Goal: Book appointment/travel/reservation

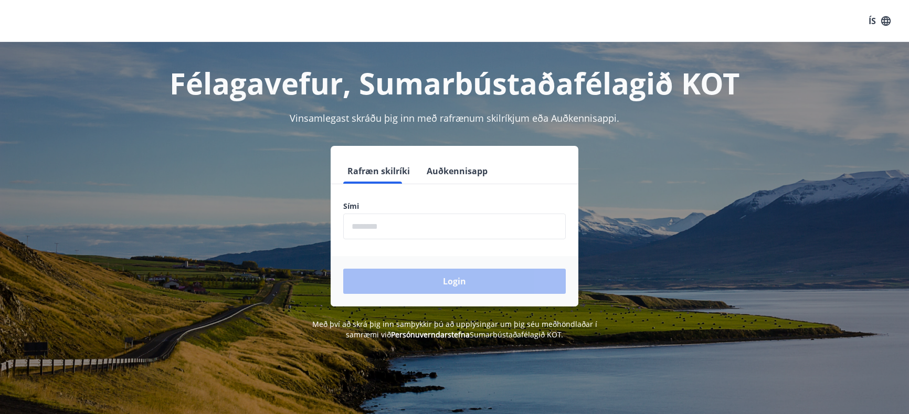
click at [412, 227] on input "phone" at bounding box center [454, 227] width 222 height 26
type input "********"
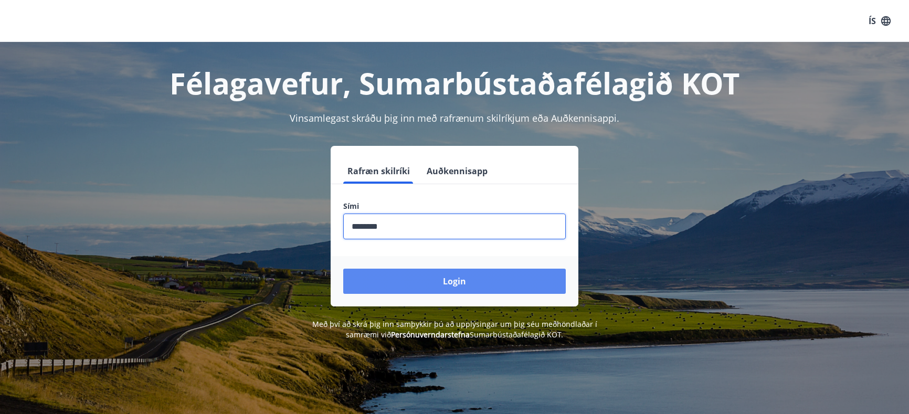
click at [465, 276] on button "Login" at bounding box center [454, 281] width 222 height 25
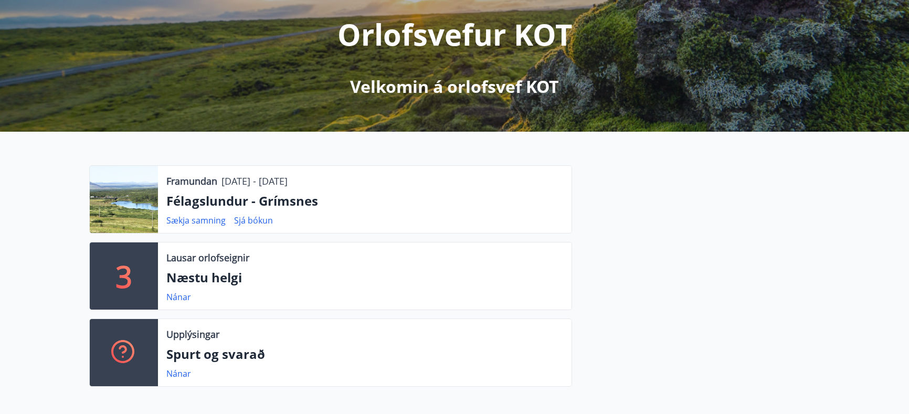
scroll to position [157, 0]
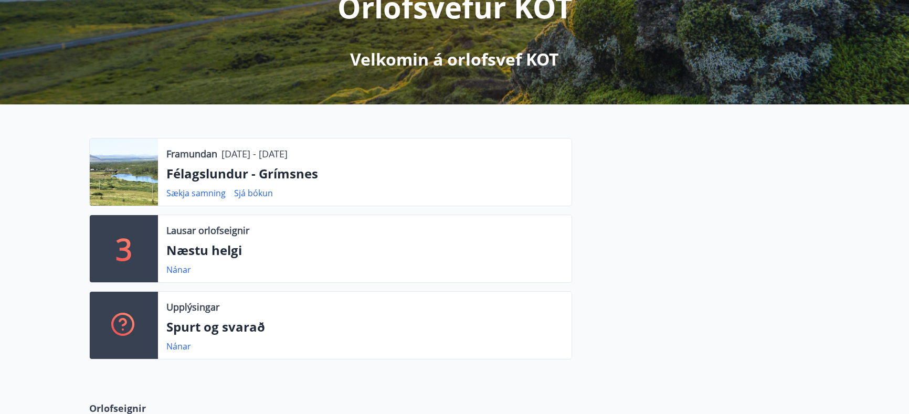
click at [225, 174] on p "Félagslundur - Grímsnes" at bounding box center [364, 174] width 397 height 18
click at [257, 195] on link "Sjá bókun" at bounding box center [253, 193] width 39 height 12
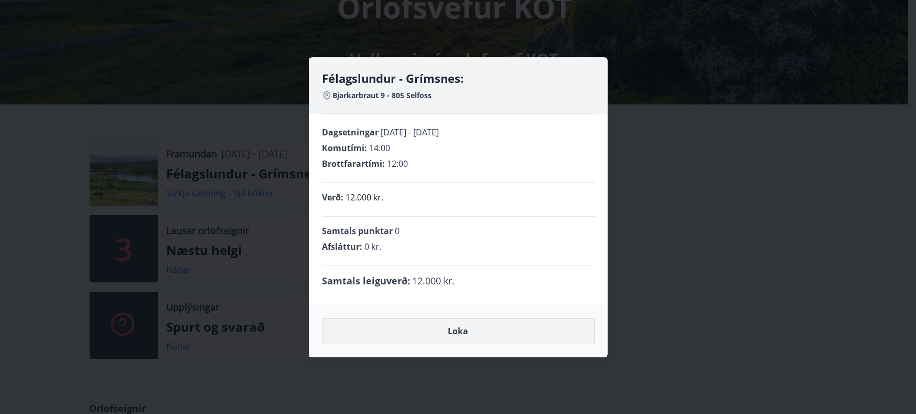
click at [465, 331] on button "Loka" at bounding box center [458, 331] width 273 height 26
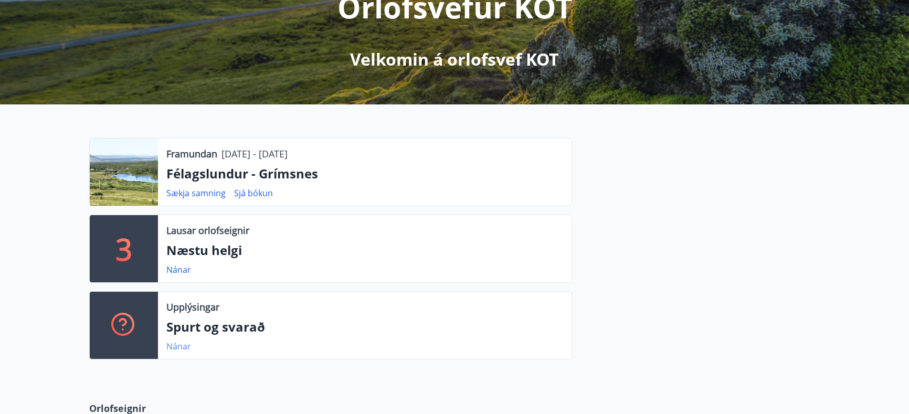
click at [179, 346] on link "Nánar" at bounding box center [178, 346] width 25 height 12
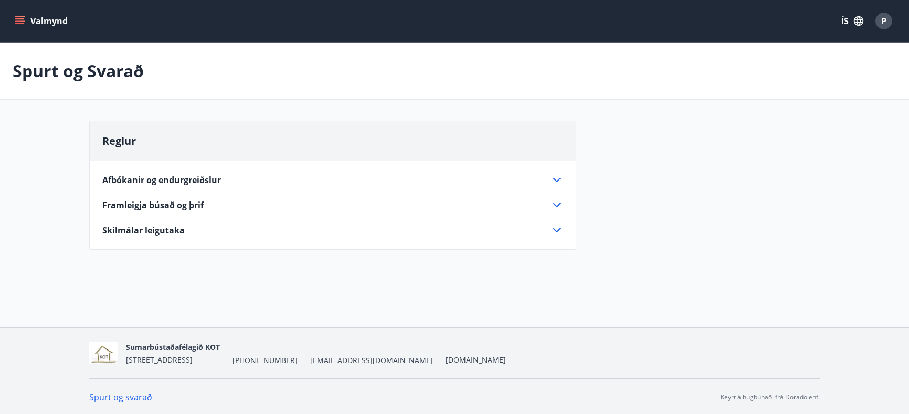
scroll to position [157, 0]
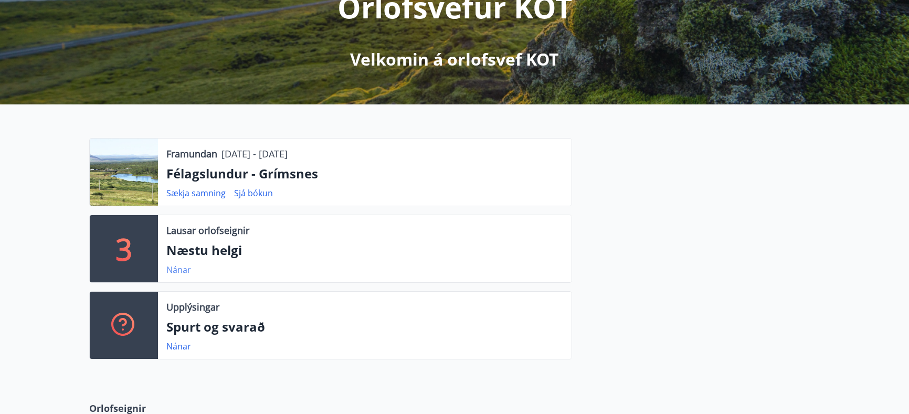
click at [178, 266] on link "Nánar" at bounding box center [178, 270] width 25 height 12
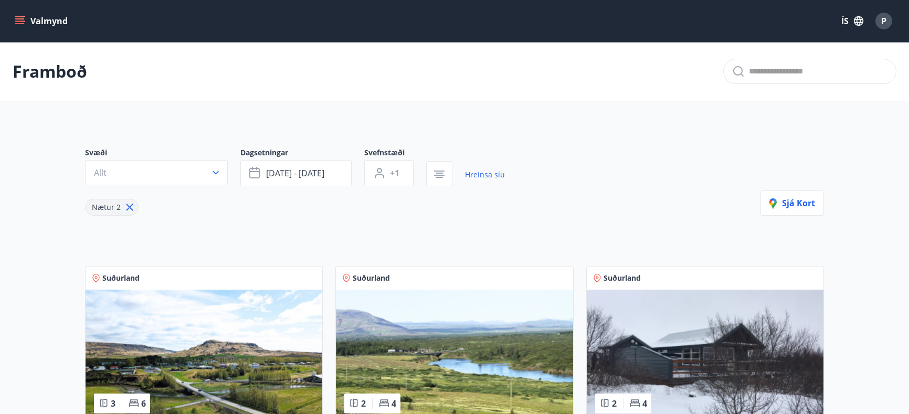
scroll to position [157, 0]
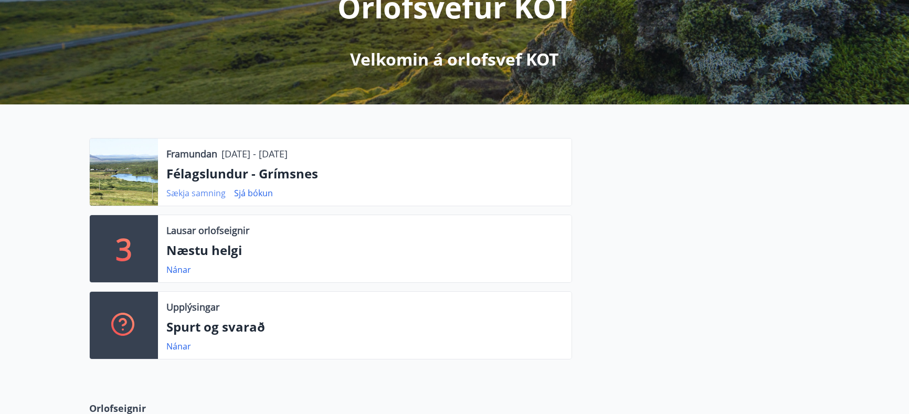
click at [187, 194] on link "Sækja samning" at bounding box center [195, 193] width 59 height 12
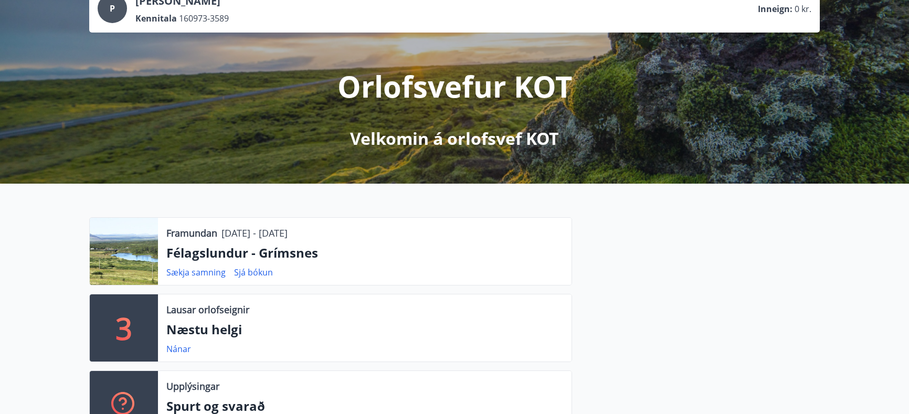
scroll to position [0, 0]
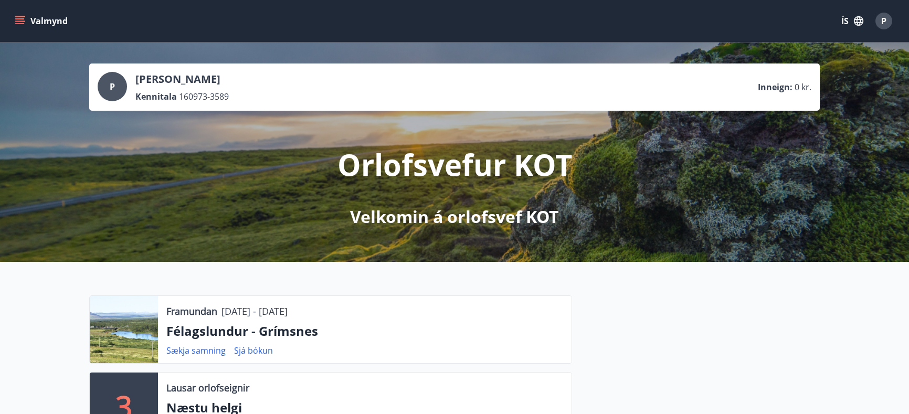
click at [380, 196] on div "Orlofsvefur KOT Velkomin á orlofsvef KOT" at bounding box center [455, 170] width 588 height 118
click at [11, 20] on div "Valmynd ÍS P" at bounding box center [454, 21] width 909 height 42
click at [15, 20] on icon "menu" at bounding box center [20, 21] width 10 height 10
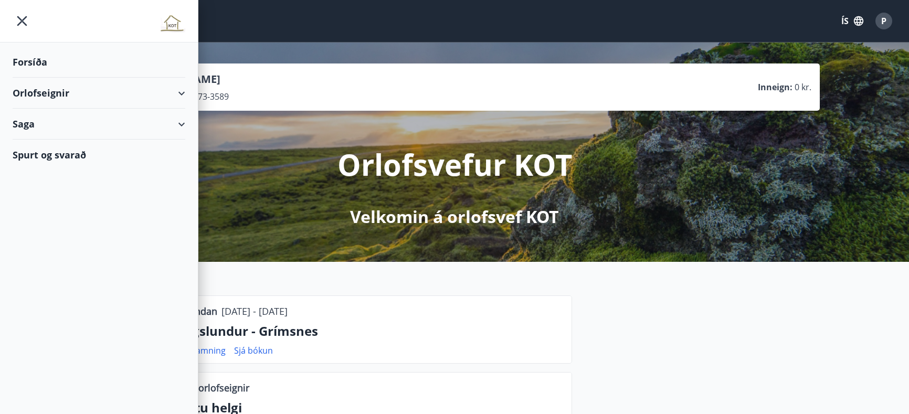
click at [51, 90] on div "Orlofseignir" at bounding box center [99, 93] width 173 height 31
click at [48, 142] on div "Bókunardagatal" at bounding box center [99, 142] width 156 height 22
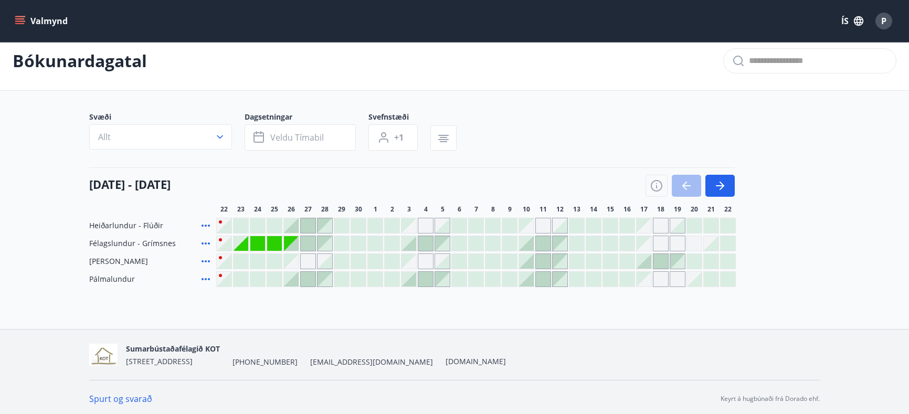
scroll to position [14, 0]
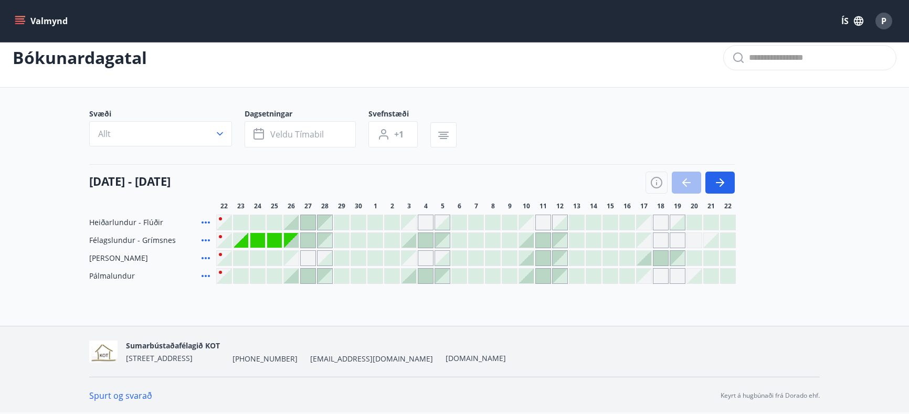
click at [206, 242] on icon at bounding box center [205, 240] width 13 height 13
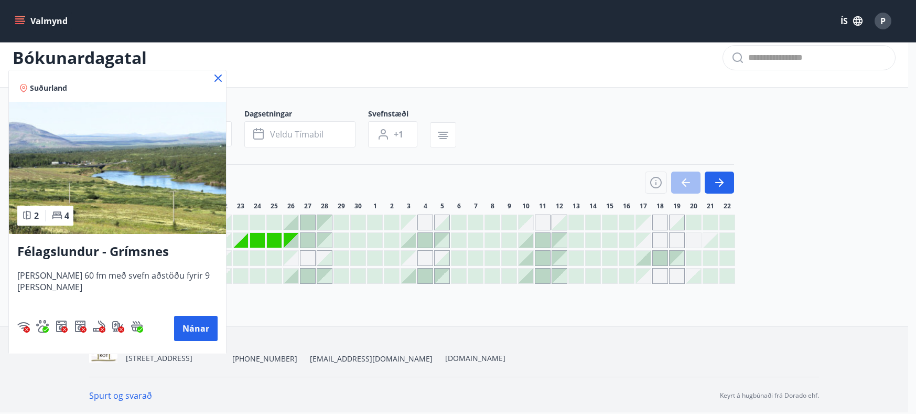
click at [78, 249] on h3 "Félagslundur - Grímsnes" at bounding box center [117, 251] width 200 height 19
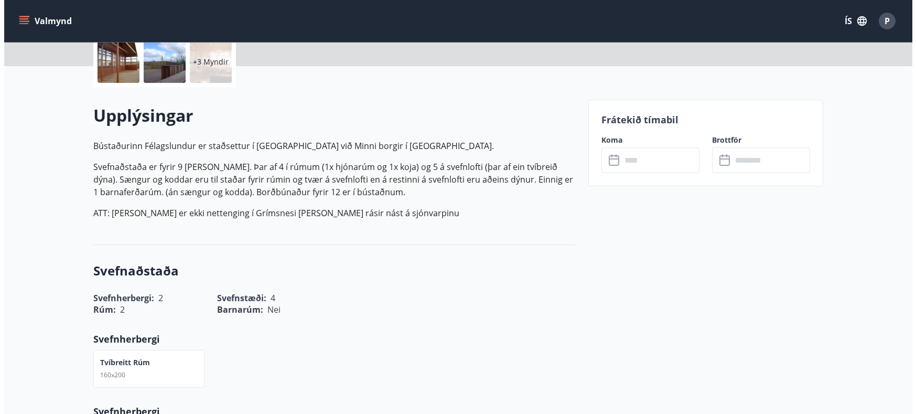
scroll to position [262, 0]
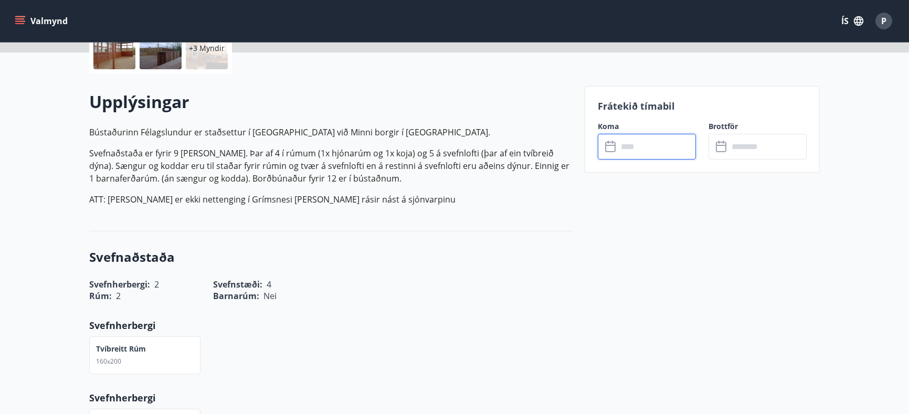
click at [632, 150] on input "text" at bounding box center [656, 147] width 78 height 26
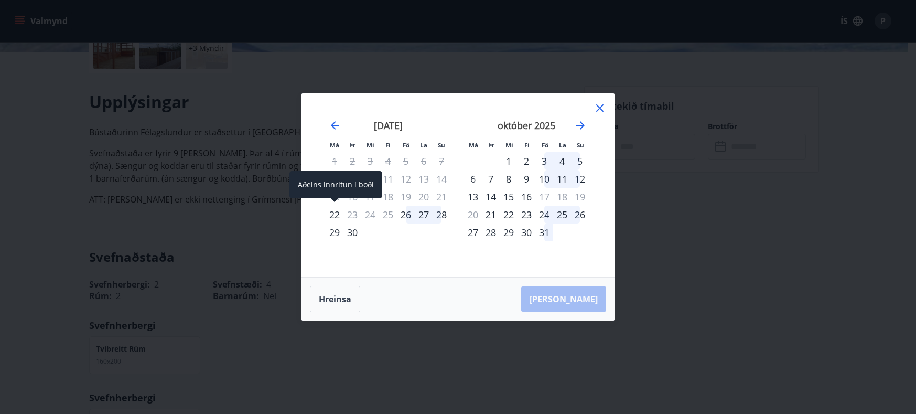
click at [333, 214] on div "22" at bounding box center [335, 215] width 18 height 18
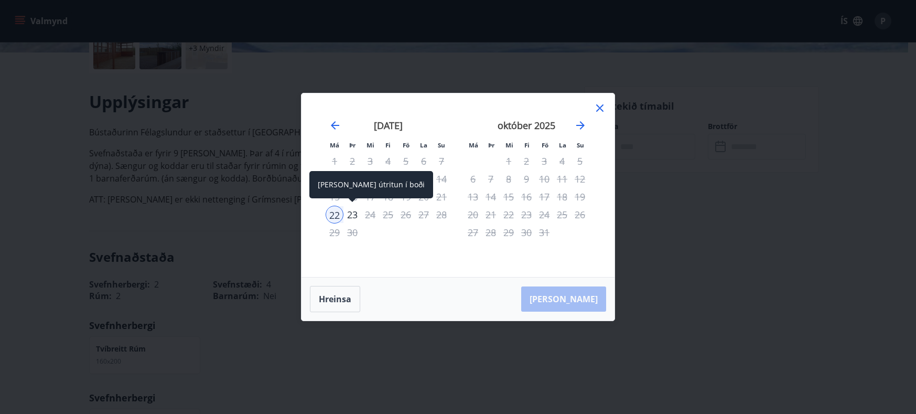
click at [349, 216] on div "23" at bounding box center [353, 215] width 18 height 18
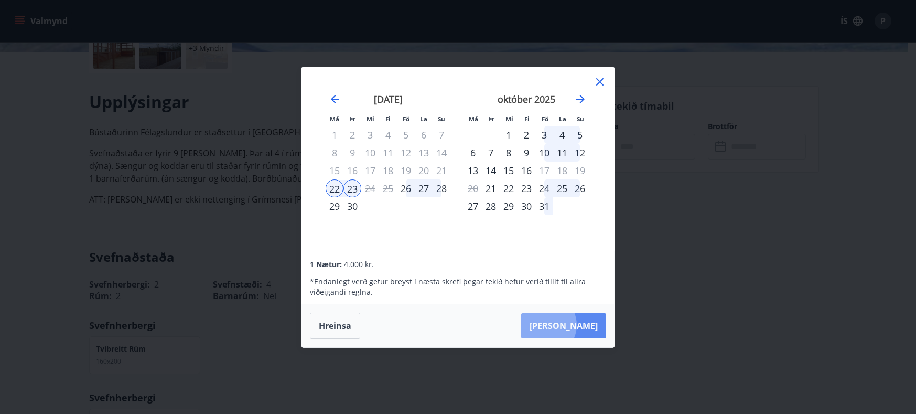
click at [577, 325] on button "[PERSON_NAME]" at bounding box center [563, 325] width 85 height 25
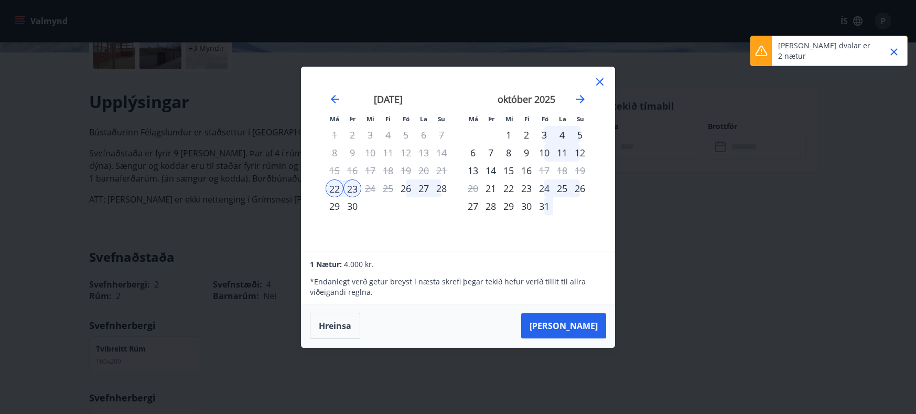
click at [893, 49] on icon "Close" at bounding box center [894, 52] width 13 height 13
